Goal: Transaction & Acquisition: Purchase product/service

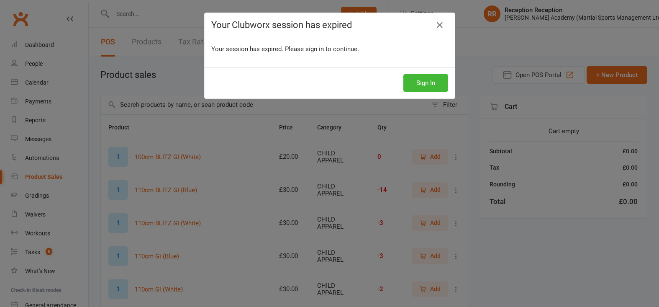
select select "50"
click at [425, 84] on button "Sign In" at bounding box center [425, 83] width 45 height 18
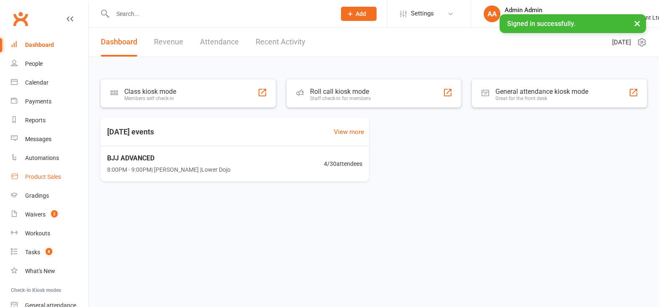
scroll to position [0, 0]
click at [51, 177] on div "Product Sales" at bounding box center [43, 176] width 36 height 7
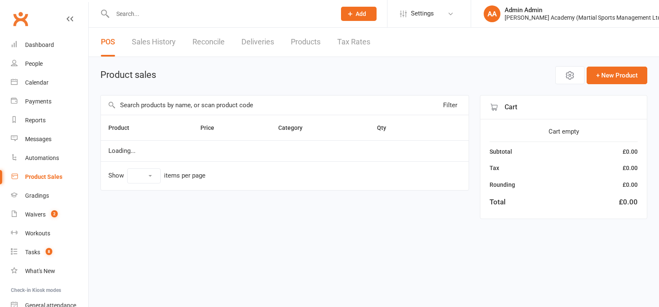
select select "100"
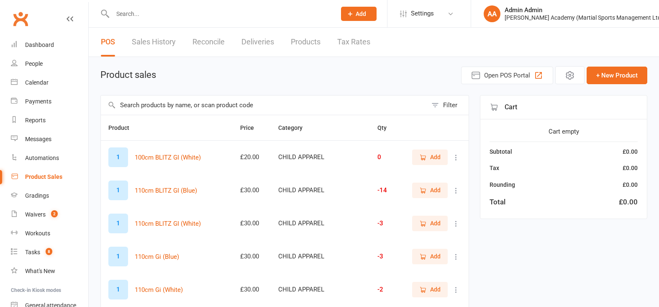
click at [52, 178] on div "Product Sales" at bounding box center [43, 176] width 37 height 7
click at [175, 107] on input "text" at bounding box center [264, 104] width 326 height 19
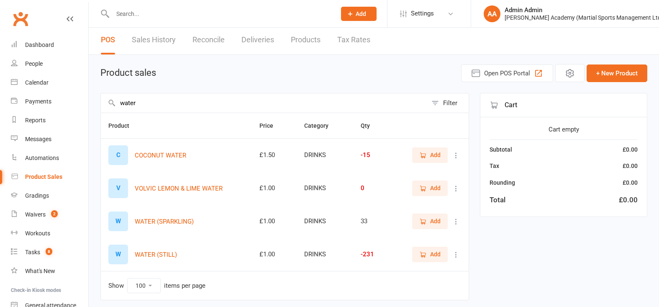
type input "water"
click at [429, 258] on span "Add" at bounding box center [429, 253] width 21 height 9
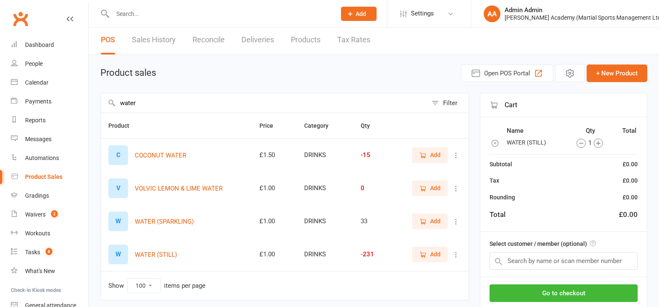
scroll to position [0, 0]
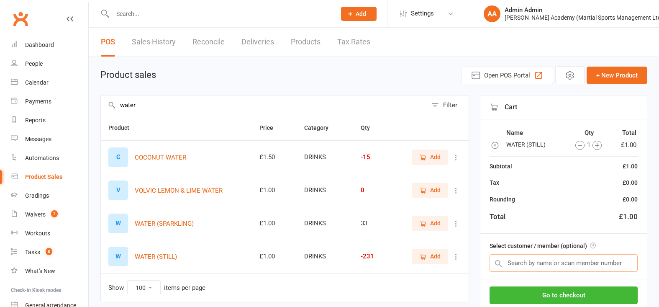
scroll to position [0, 1]
click at [531, 264] on input "text" at bounding box center [564, 263] width 148 height 18
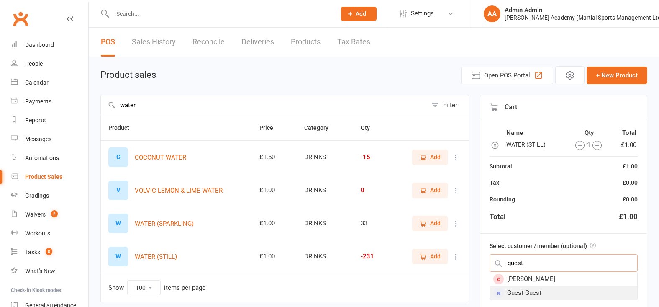
type input "guest"
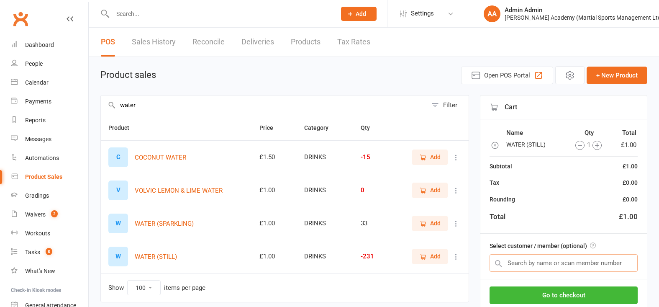
click at [551, 266] on input "text" at bounding box center [564, 263] width 148 height 18
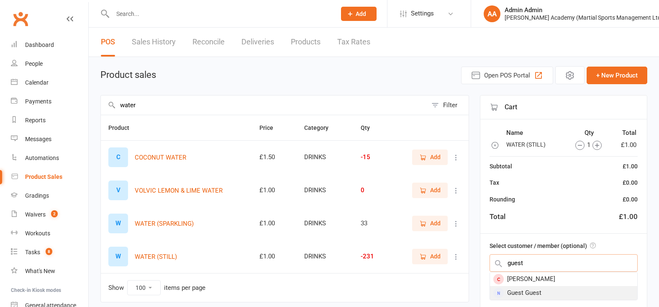
type input "guest"
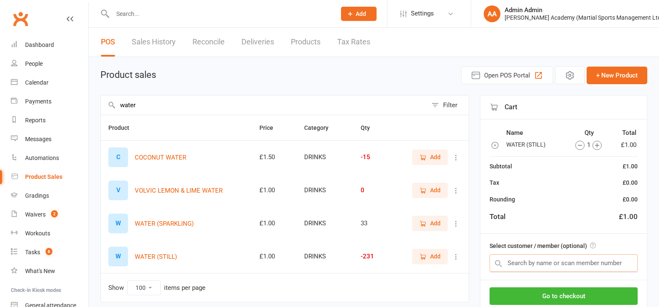
click at [545, 265] on input "text" at bounding box center [564, 263] width 148 height 18
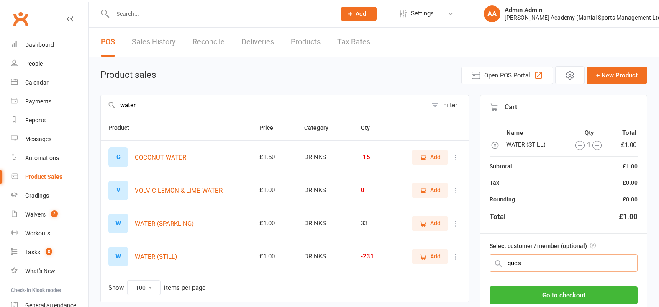
type input "guest"
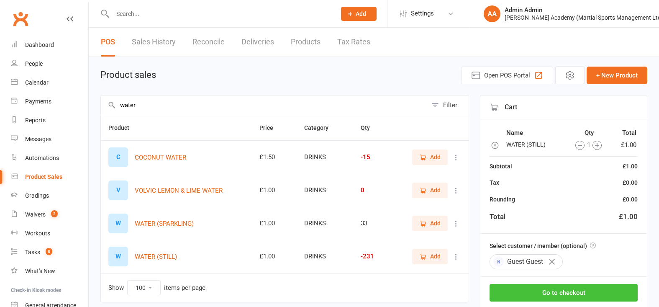
click at [560, 294] on button "Go to checkout" at bounding box center [564, 293] width 148 height 18
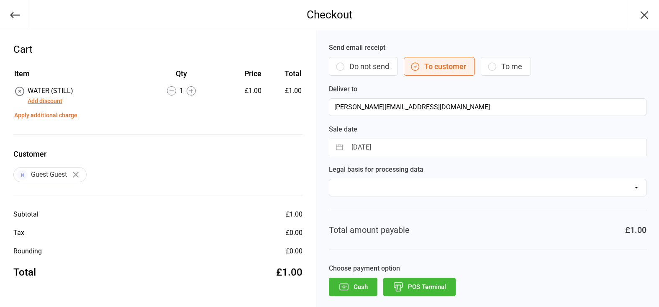
click at [409, 291] on button "POS Terminal" at bounding box center [419, 286] width 72 height 18
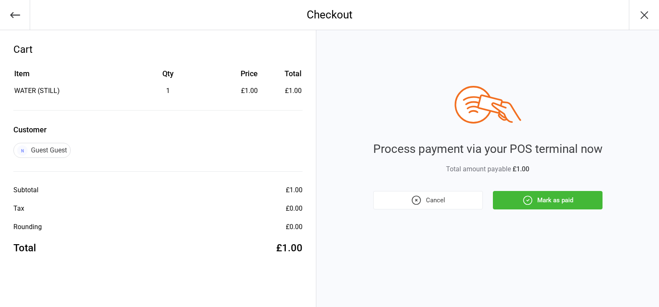
click at [572, 200] on button "Mark as paid" at bounding box center [548, 200] width 110 height 18
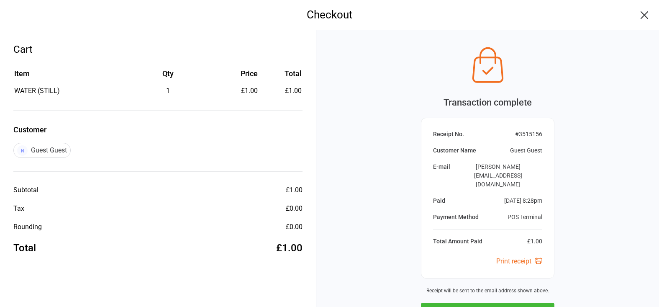
click at [462, 302] on button "Next Sale" at bounding box center [487, 311] width 133 height 18
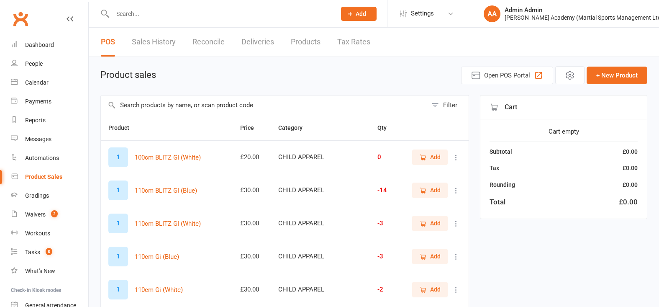
select select "100"
click at [462, 265] on td "Add" at bounding box center [435, 256] width 65 height 33
click at [41, 220] on link "Waivers 2" at bounding box center [49, 214] width 77 height 19
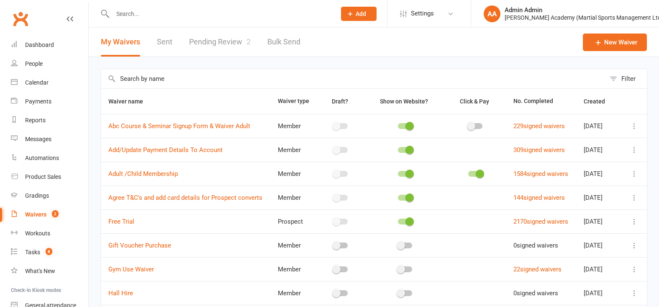
drag, startPoint x: 227, startPoint y: 43, endPoint x: 222, endPoint y: 43, distance: 5.0
click at [227, 43] on link "Pending Review 2" at bounding box center [220, 42] width 62 height 29
